Goal: Navigation & Orientation: Find specific page/section

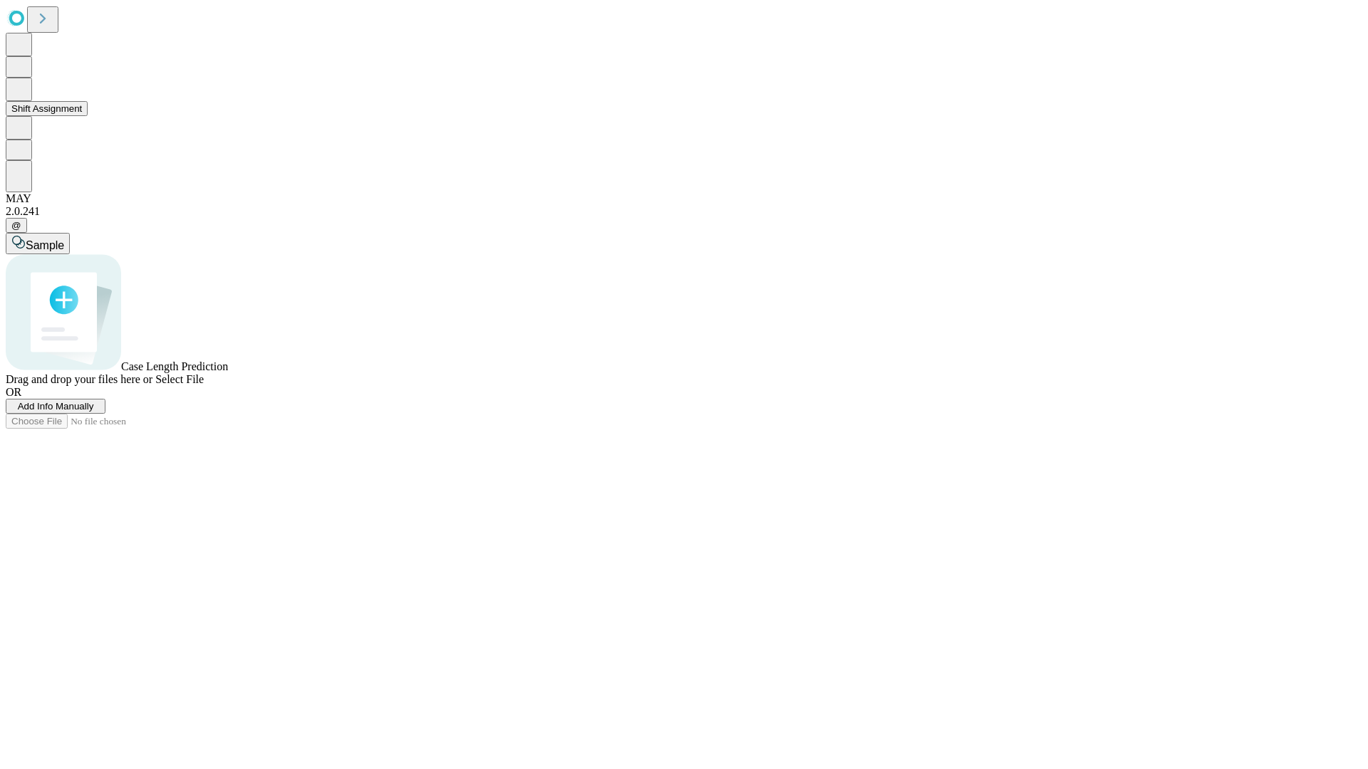
click at [88, 116] on button "Shift Assignment" at bounding box center [47, 108] width 82 height 15
